Goal: Find specific page/section: Find specific page/section

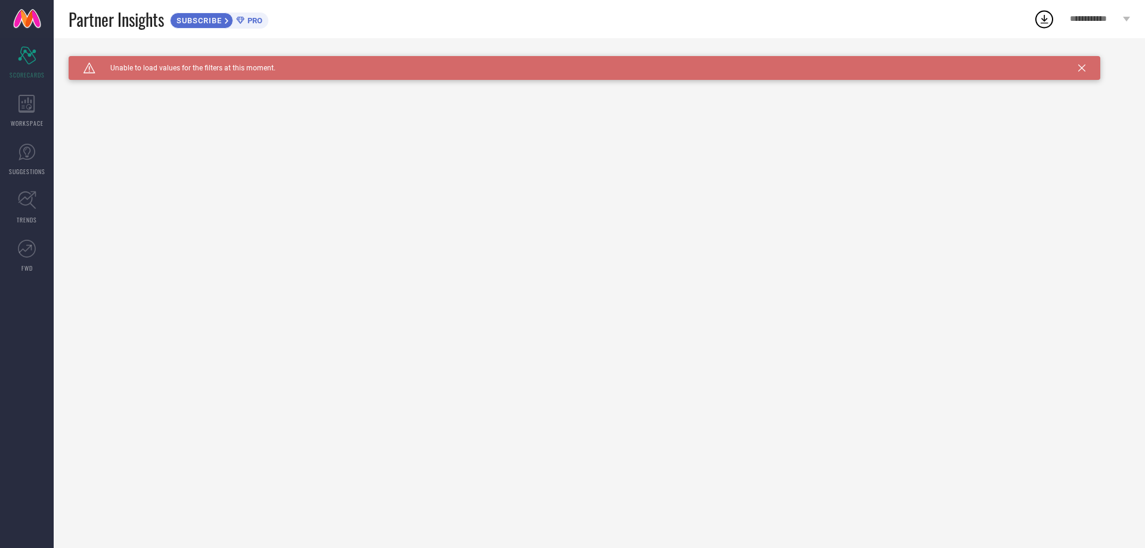
click at [1081, 68] on icon at bounding box center [1081, 67] width 7 height 7
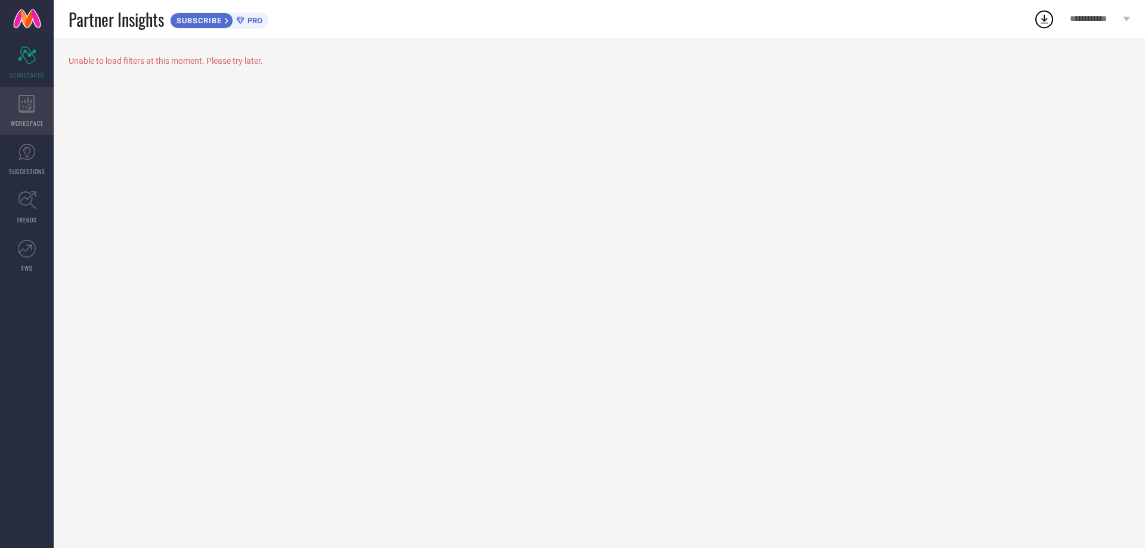
click at [16, 97] on div "WORKSPACE" at bounding box center [27, 111] width 54 height 48
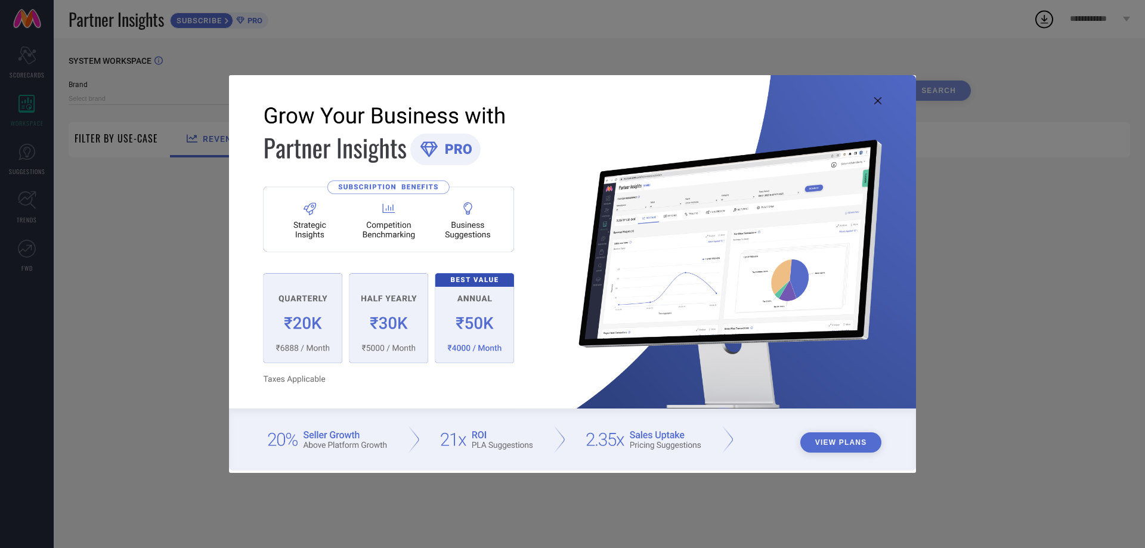
type input "1 STOP FASHION"
type input "All"
click at [873, 95] on img at bounding box center [572, 272] width 687 height 395
click at [877, 98] on icon at bounding box center [877, 100] width 7 height 7
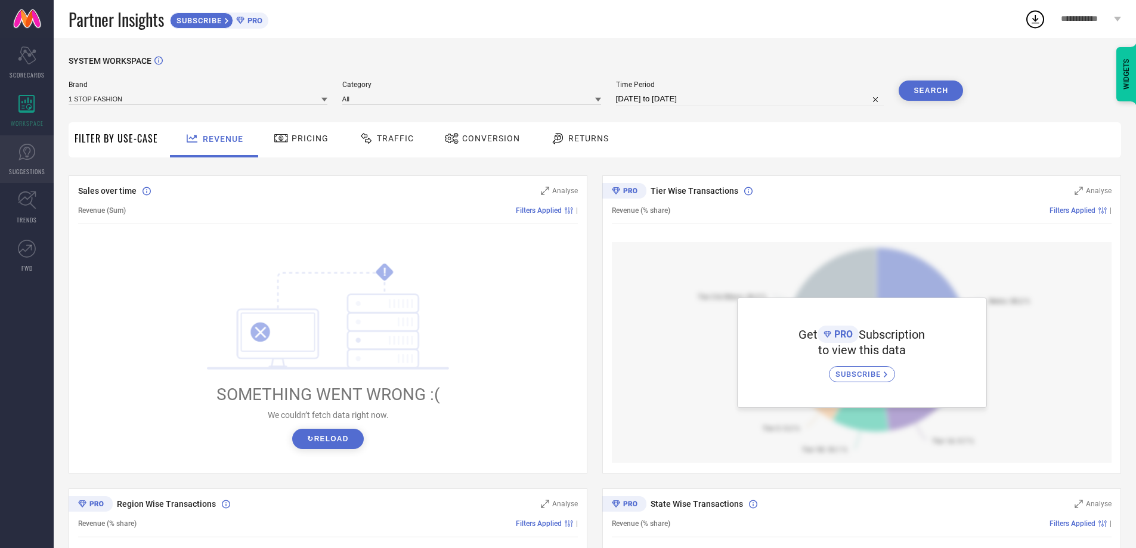
click at [18, 155] on icon at bounding box center [27, 152] width 18 height 18
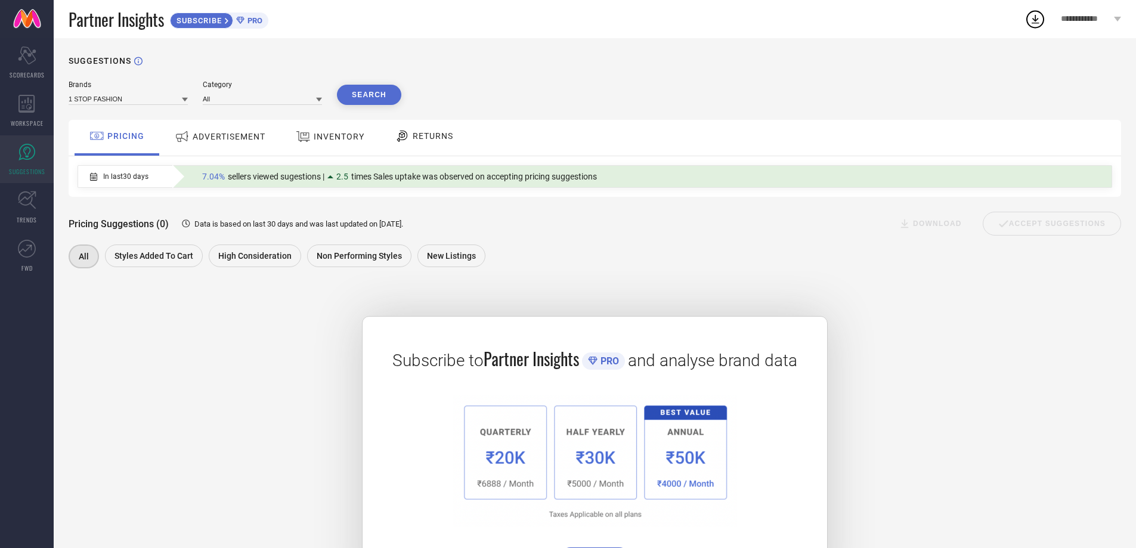
click at [205, 129] on div "ADVERTISEMENT" at bounding box center [220, 136] width 97 height 21
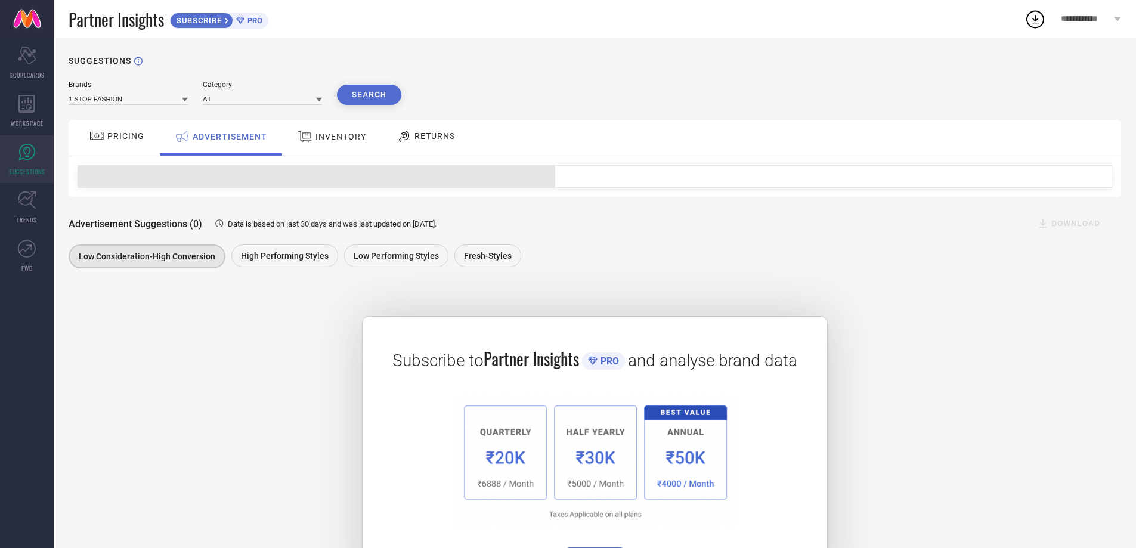
click at [315, 137] on span "INVENTORY" at bounding box center [340, 137] width 51 height 10
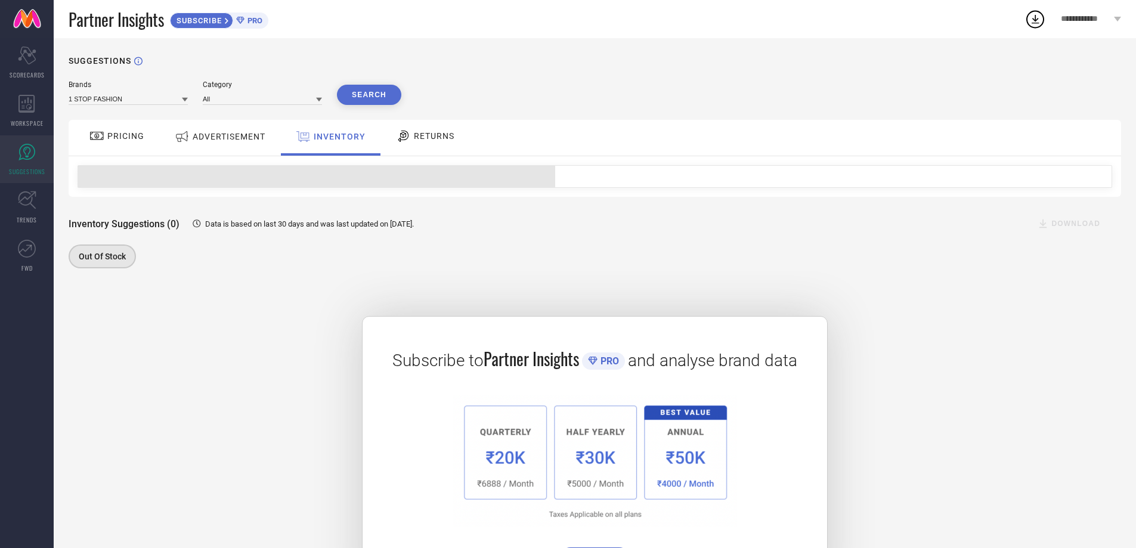
click at [421, 137] on span "RETURNS" at bounding box center [434, 136] width 41 height 10
click at [330, 140] on span "INVENTORY" at bounding box center [339, 137] width 51 height 10
click at [223, 136] on span "ADVERTISEMENT" at bounding box center [229, 137] width 73 height 10
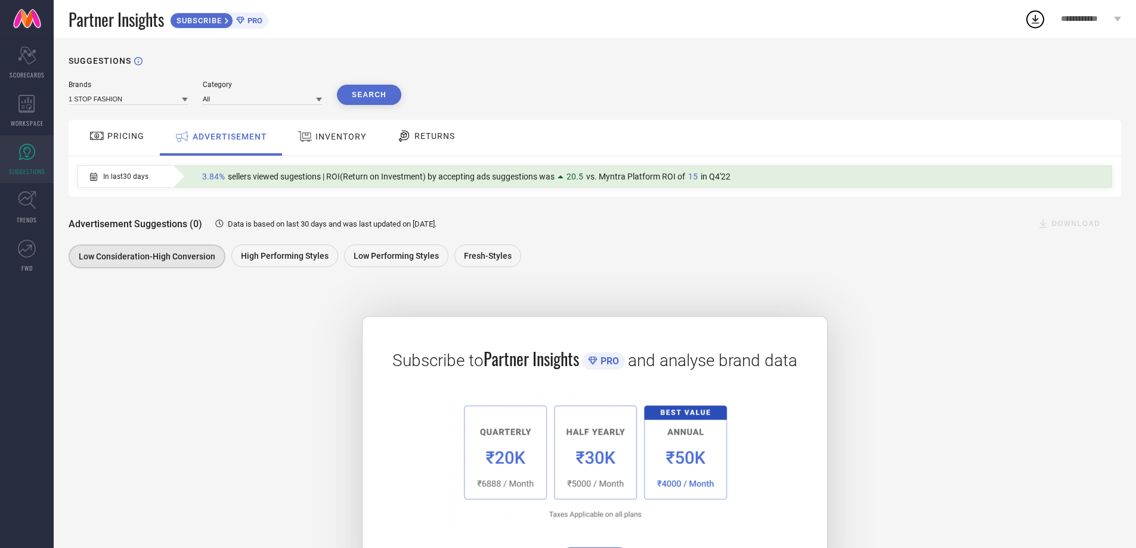
click at [323, 137] on span "INVENTORY" at bounding box center [340, 137] width 51 height 10
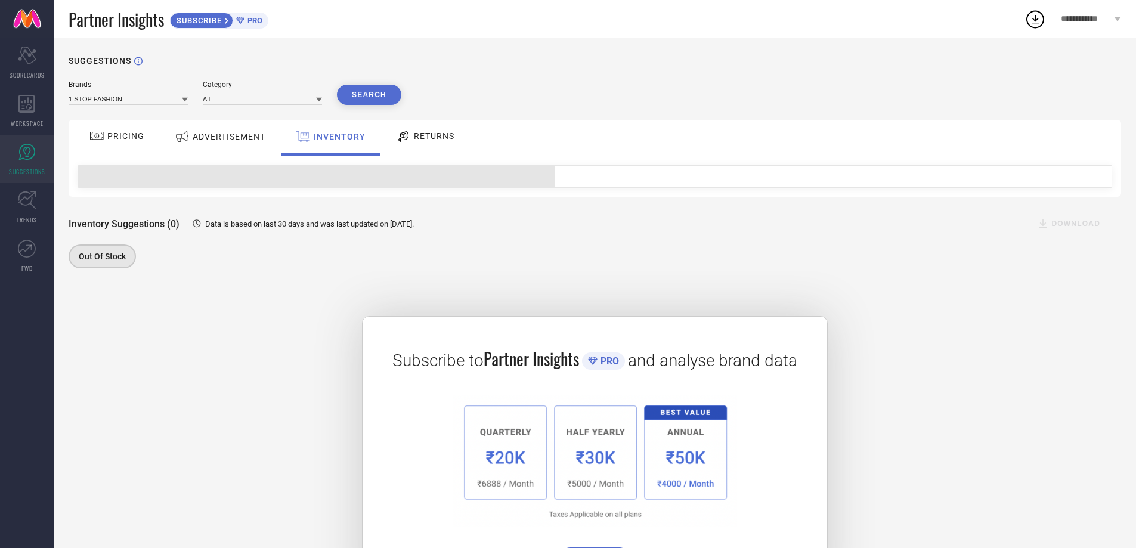
click at [410, 136] on div at bounding box center [405, 136] width 18 height 14
click at [326, 134] on span "INVENTORY" at bounding box center [339, 137] width 51 height 10
click at [194, 128] on div "ADVERTISEMENT" at bounding box center [220, 136] width 97 height 21
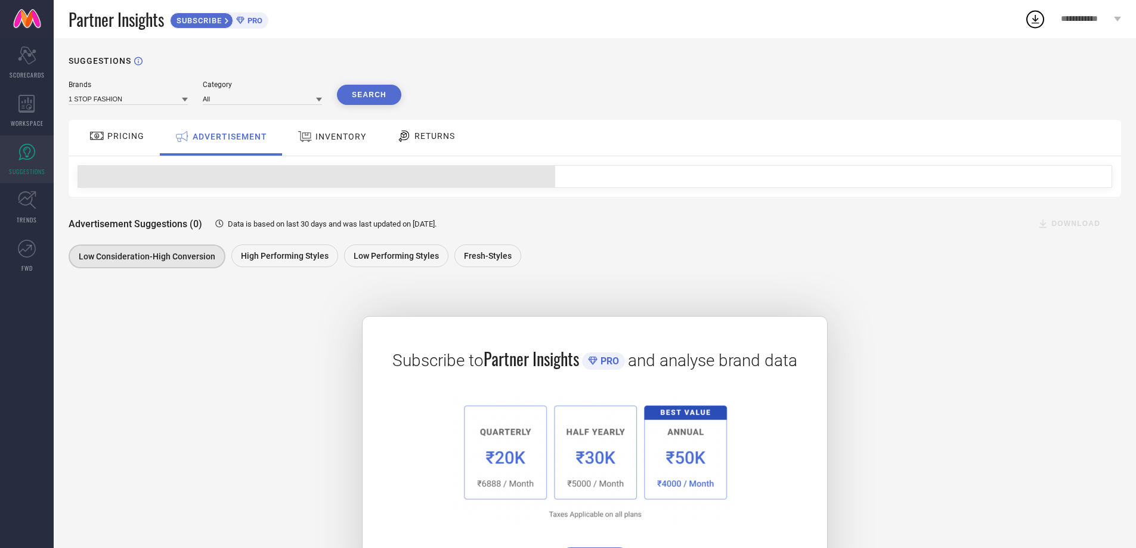
click at [130, 134] on span "PRICING" at bounding box center [125, 136] width 37 height 10
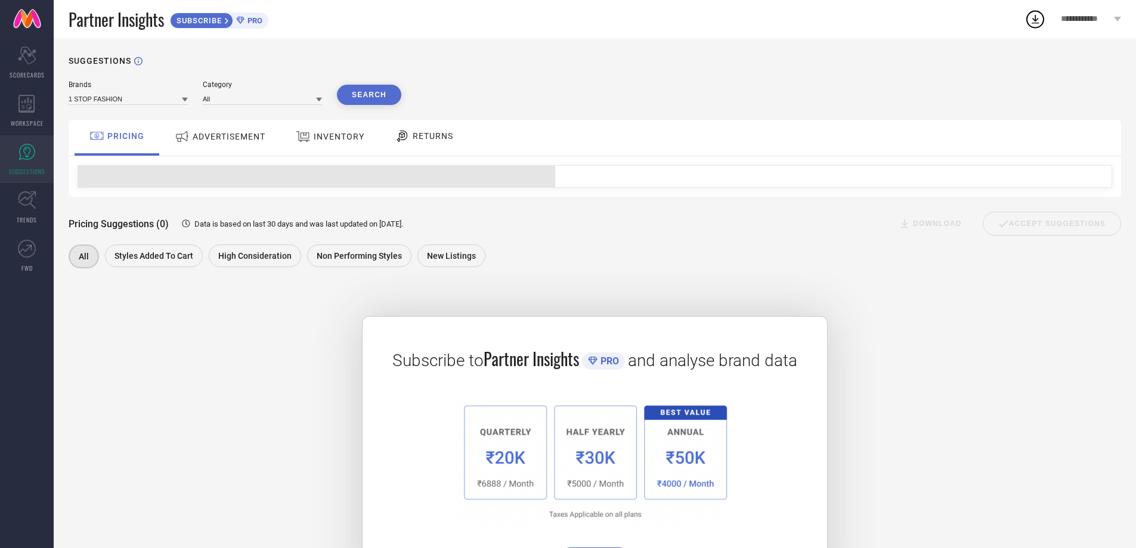
click at [237, 132] on span "ADVERTISEMENT" at bounding box center [229, 137] width 73 height 10
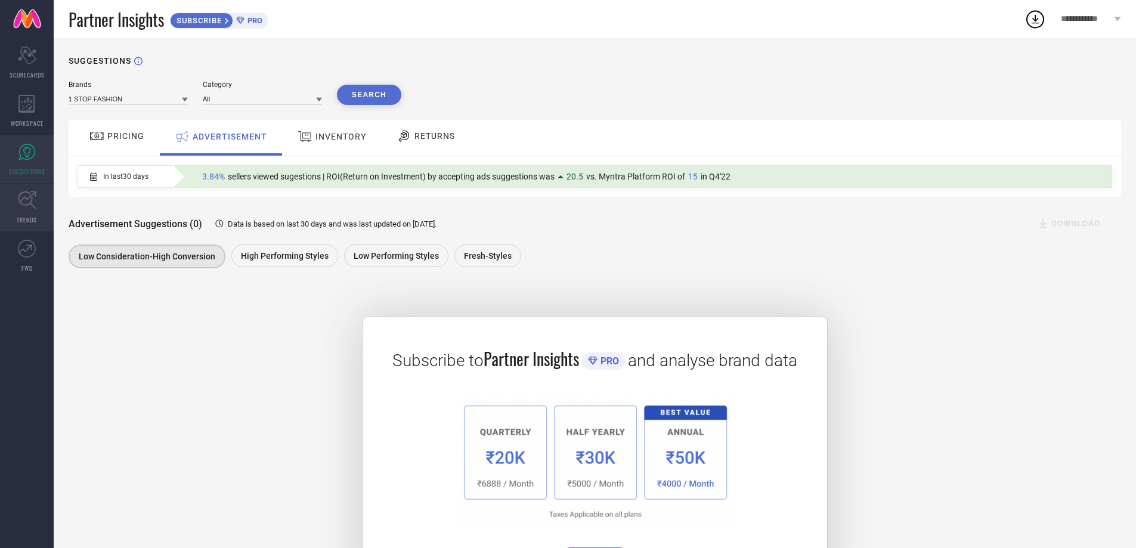
click at [30, 201] on icon at bounding box center [27, 200] width 18 height 18
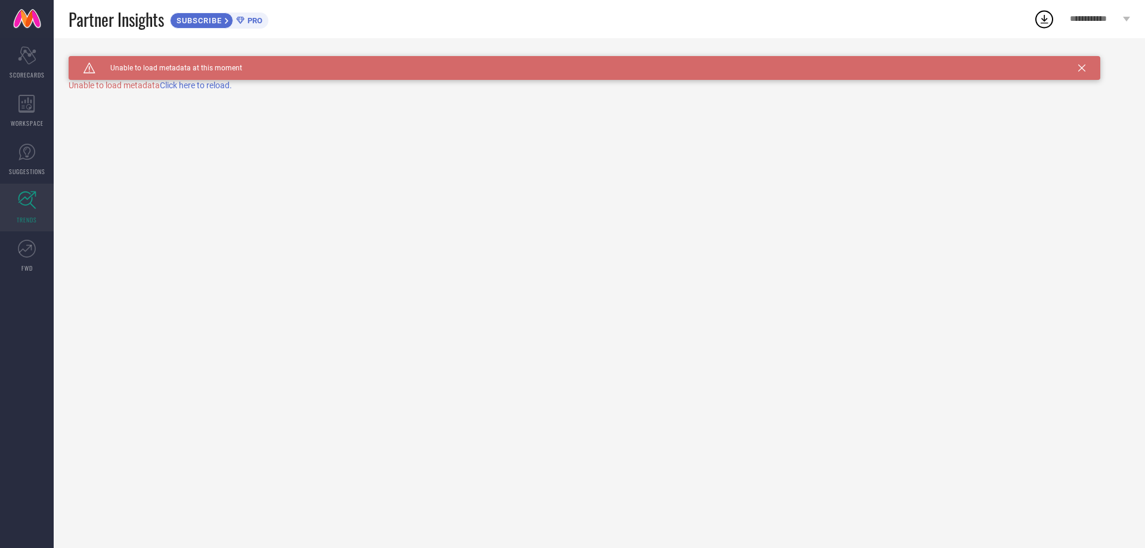
click at [212, 83] on span "Click here to reload." at bounding box center [196, 86] width 72 height 10
click at [212, 84] on span "Click here to reload." at bounding box center [196, 86] width 72 height 10
click at [32, 65] on div "Scorecard SCORECARDS" at bounding box center [27, 63] width 54 height 48
click at [28, 249] on icon at bounding box center [25, 249] width 13 height 8
